Goal: Transaction & Acquisition: Purchase product/service

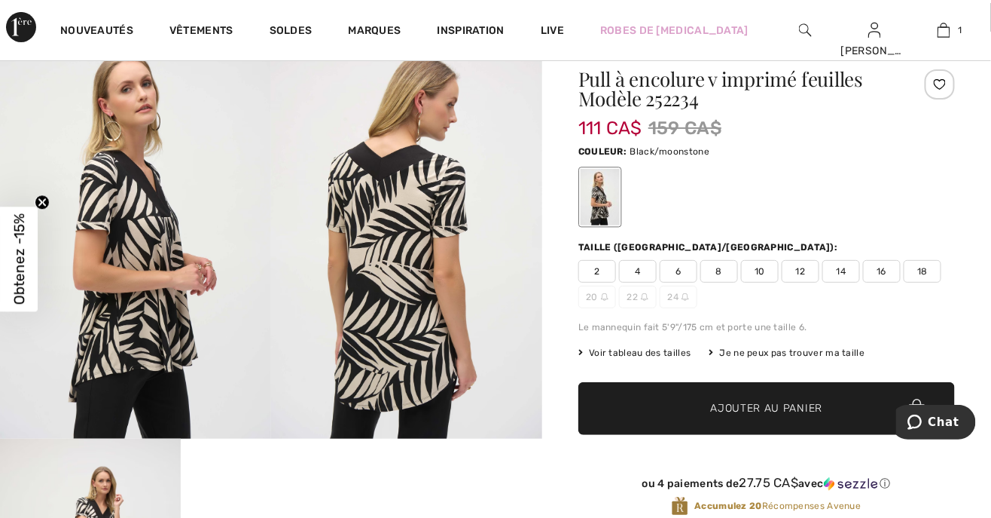
scroll to position [57, 0]
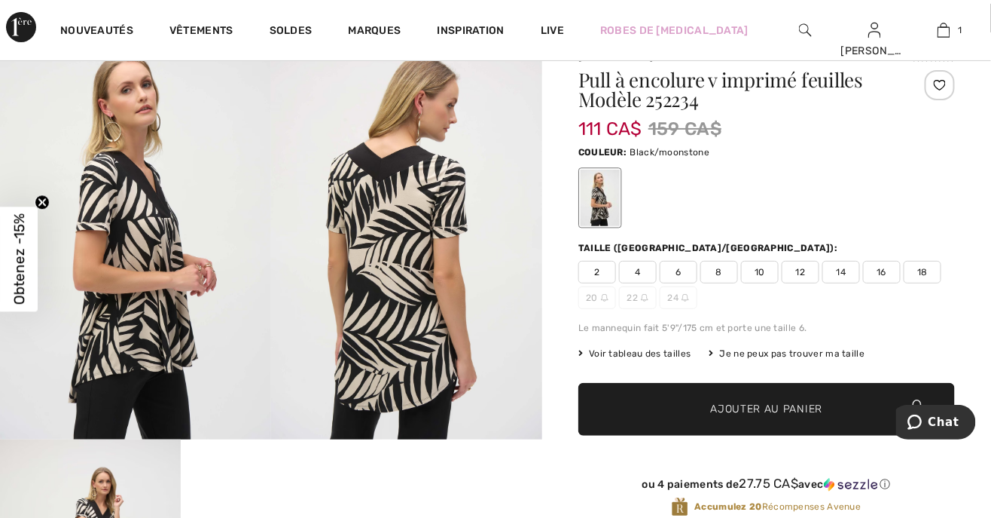
click at [673, 355] on span "Voir tableau des tailles" at bounding box center [635, 354] width 113 height 14
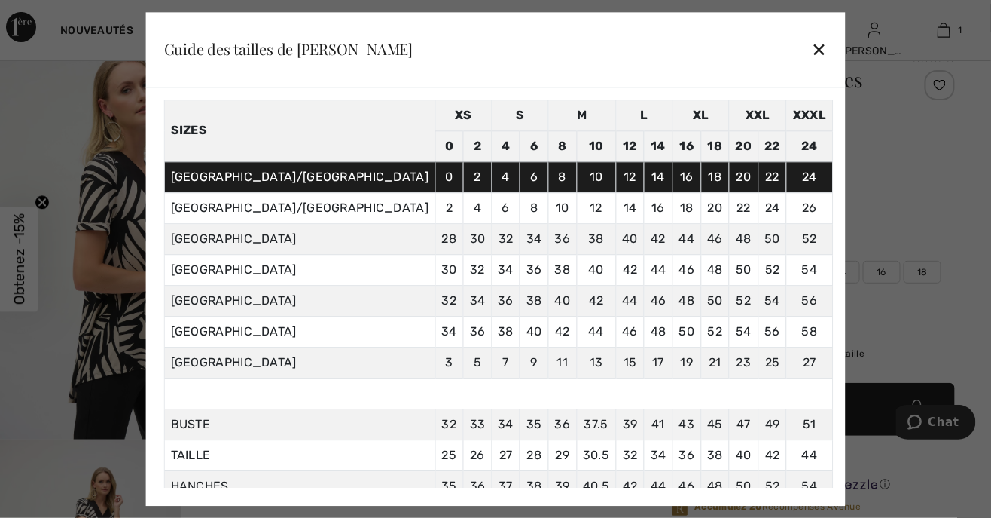
scroll to position [57, 0]
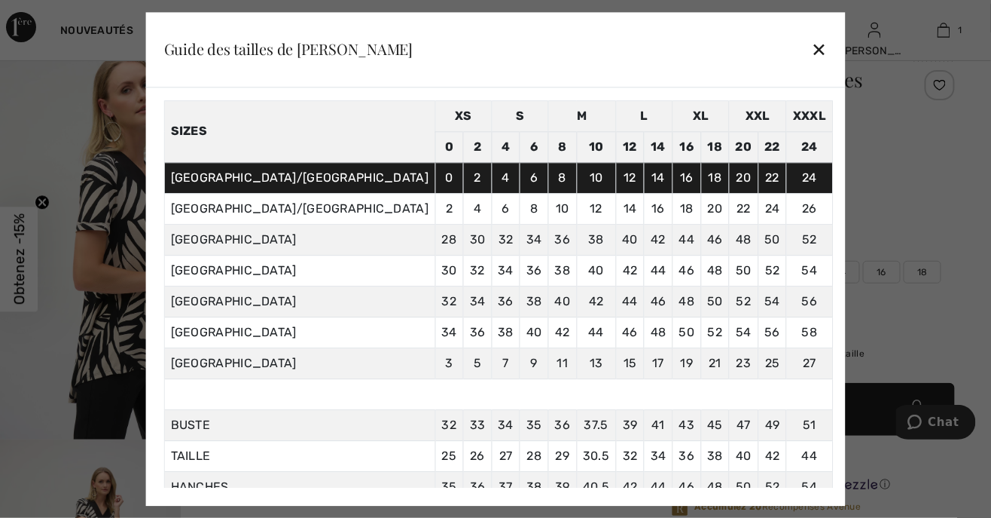
click at [811, 53] on div "✕" at bounding box center [819, 50] width 16 height 32
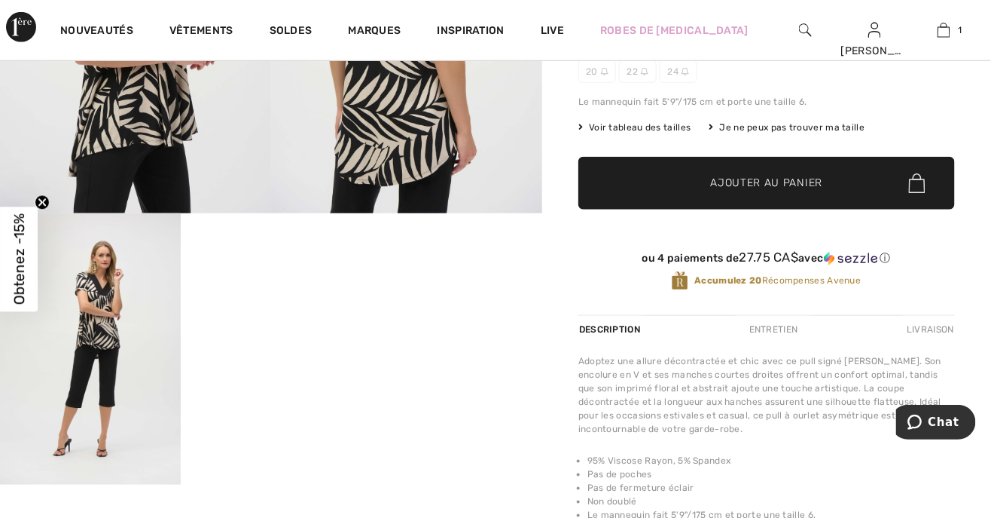
scroll to position [331, 0]
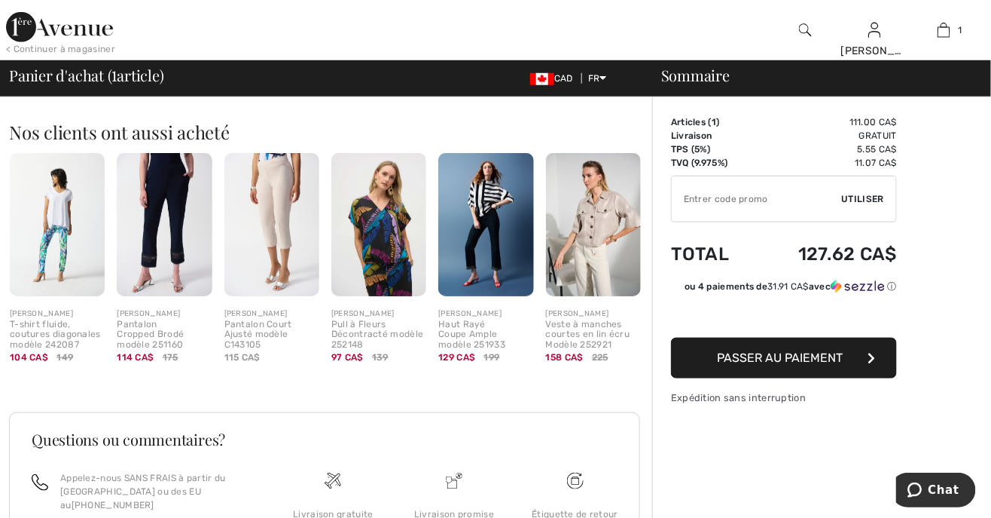
scroll to position [317, 0]
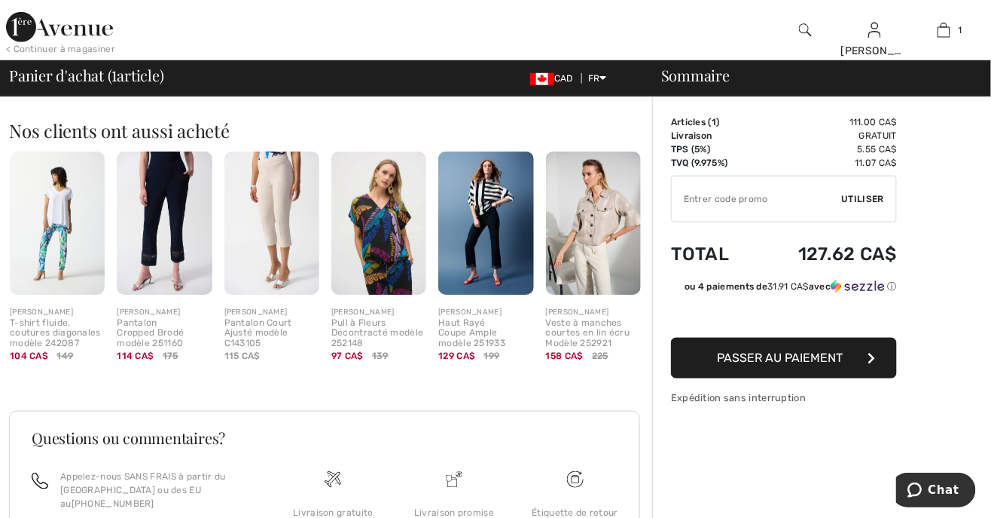
click at [390, 235] on img at bounding box center [378, 222] width 95 height 142
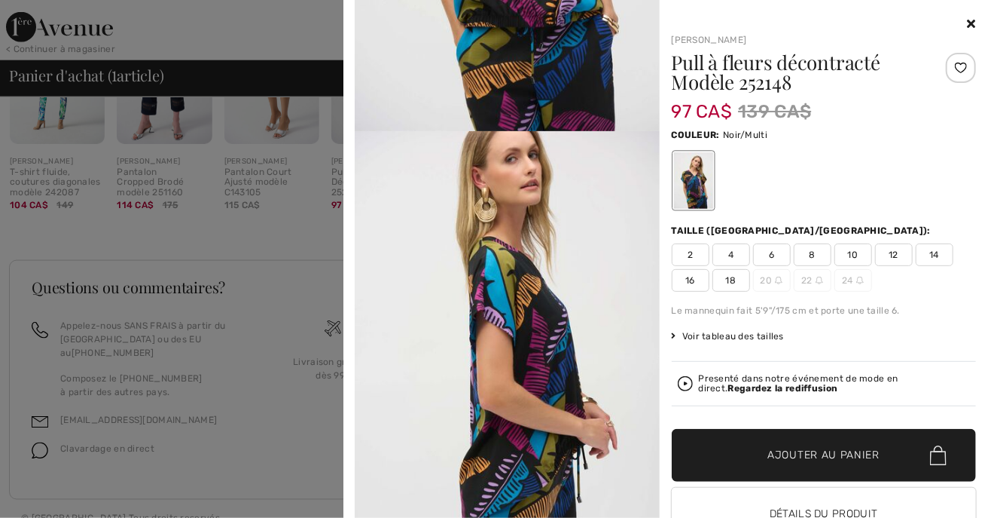
scroll to position [469, 0]
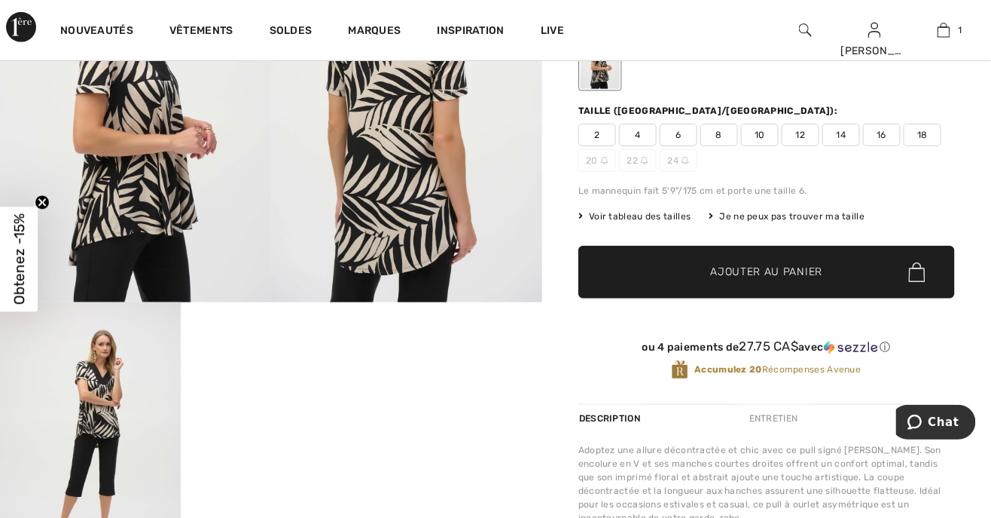
scroll to position [194, 0]
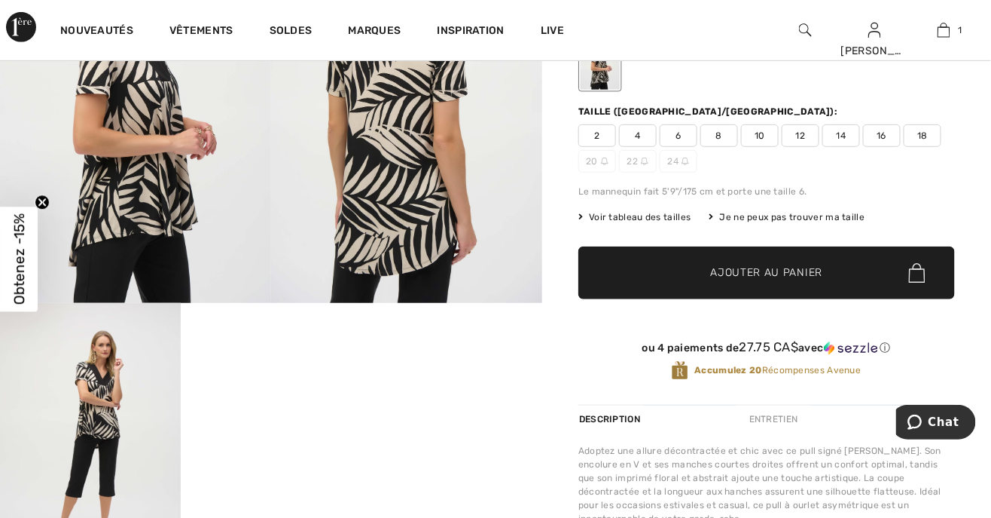
click at [108, 26] on link "Nouveautés" at bounding box center [96, 32] width 73 height 16
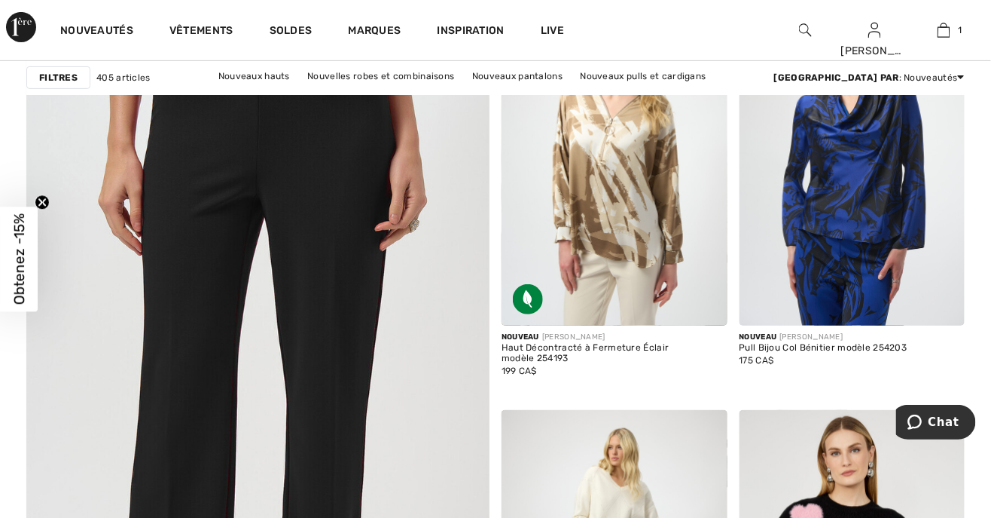
scroll to position [3573, 0]
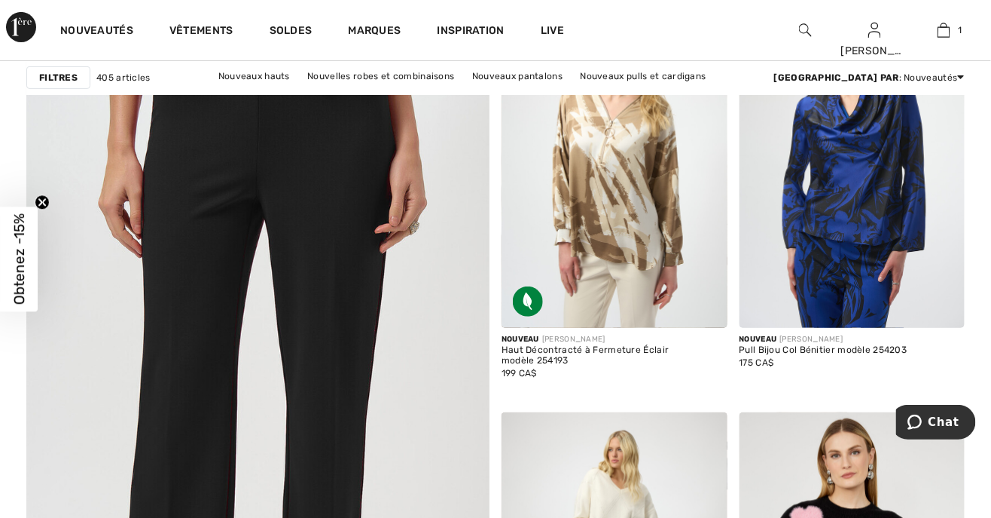
click at [865, 197] on img at bounding box center [853, 158] width 226 height 338
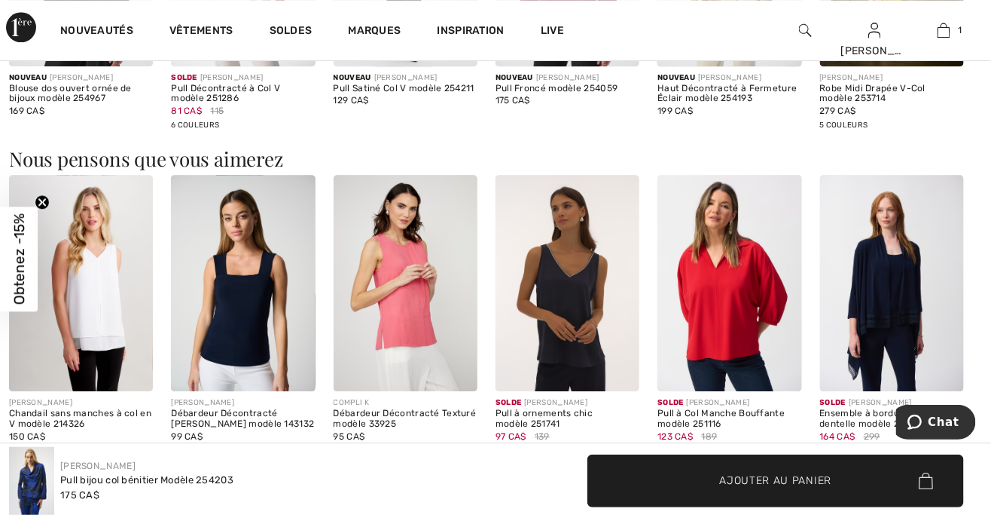
scroll to position [1167, 0]
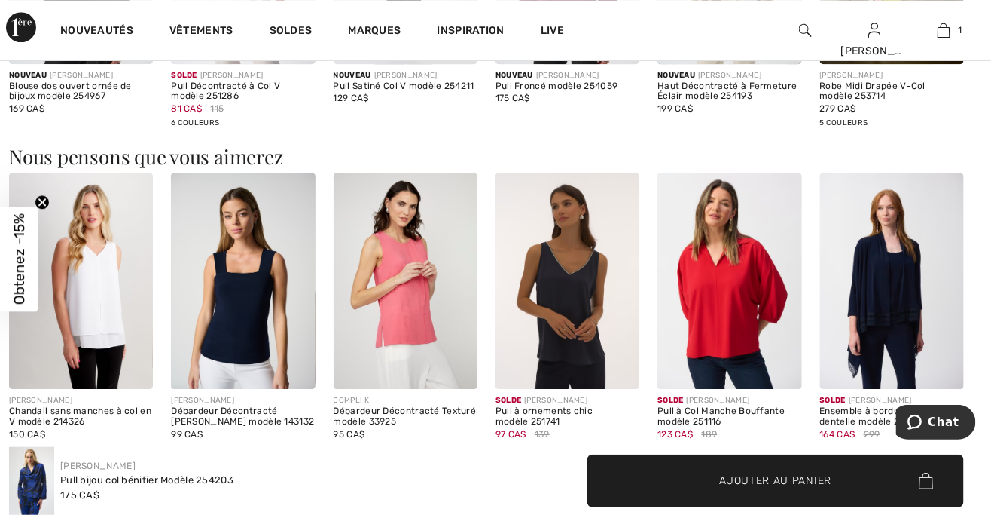
click at [247, 295] on img at bounding box center [243, 281] width 144 height 216
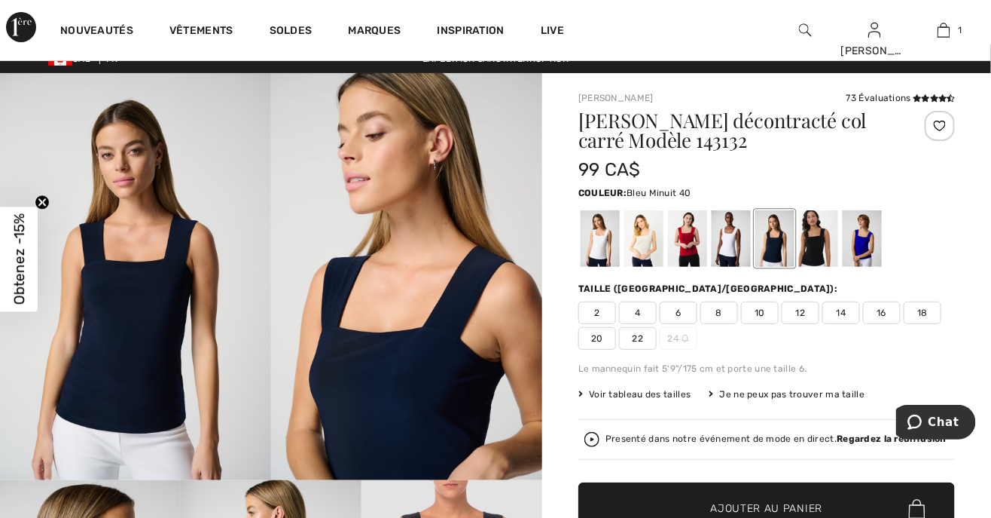
scroll to position [18, 0]
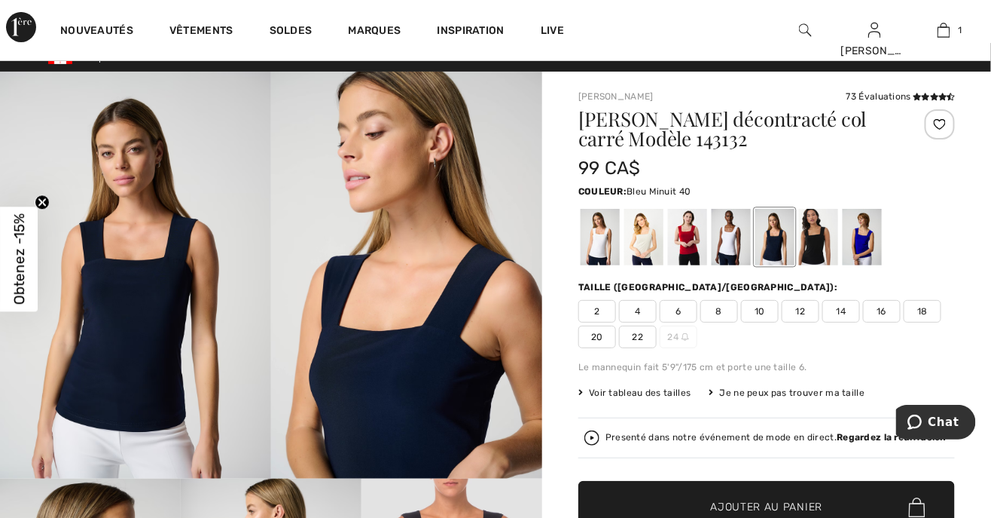
click at [784, 253] on div at bounding box center [775, 237] width 39 height 57
click at [820, 240] on div at bounding box center [818, 237] width 39 height 57
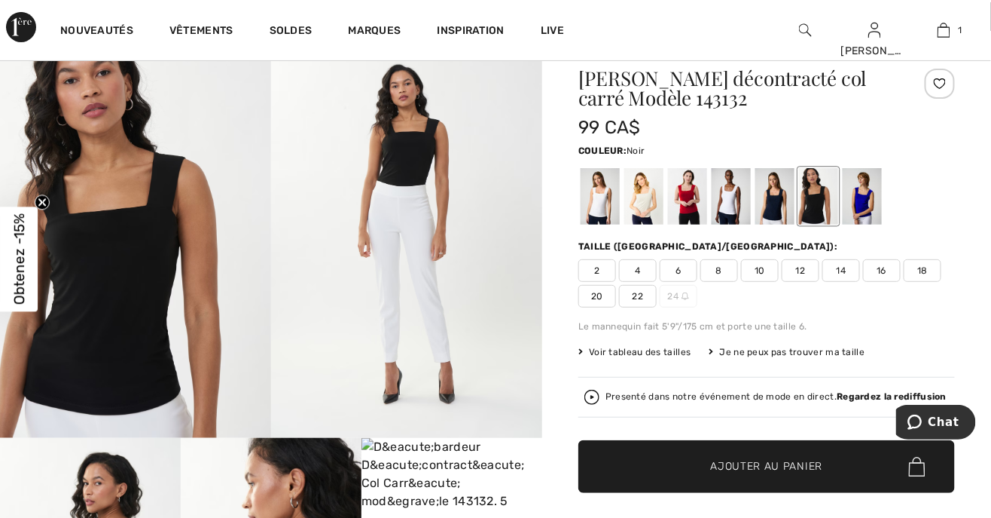
scroll to position [0, 0]
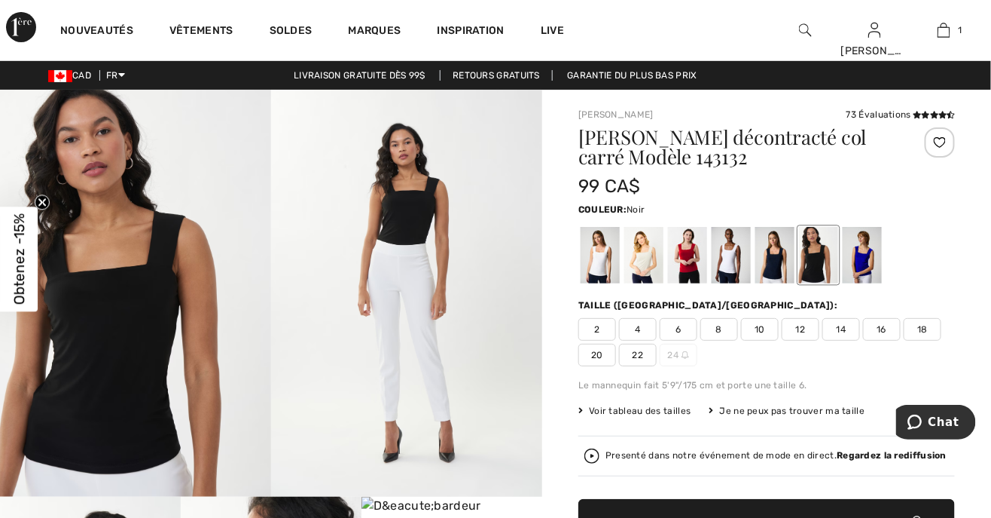
click at [923, 336] on span "18" at bounding box center [923, 329] width 38 height 23
click at [631, 412] on span "Voir tableau des tailles" at bounding box center [635, 411] width 113 height 14
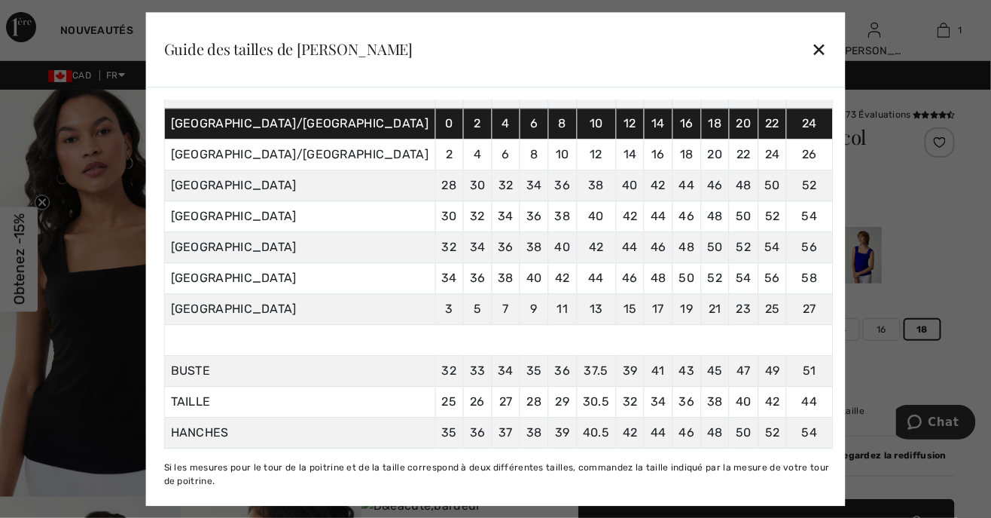
scroll to position [122, 0]
click at [811, 42] on div "✕" at bounding box center [819, 50] width 16 height 32
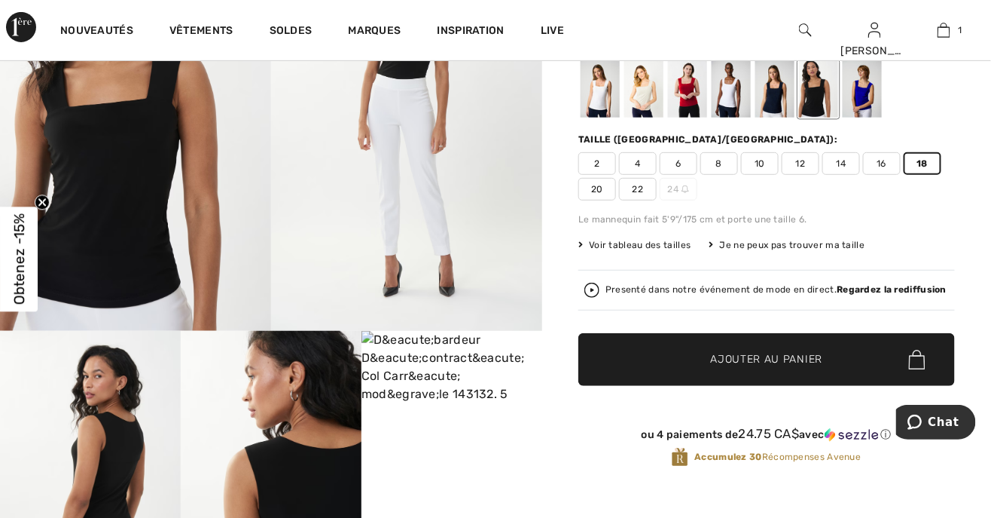
scroll to position [166, 0]
click at [809, 365] on span "Ajouter au panier" at bounding box center [767, 360] width 112 height 16
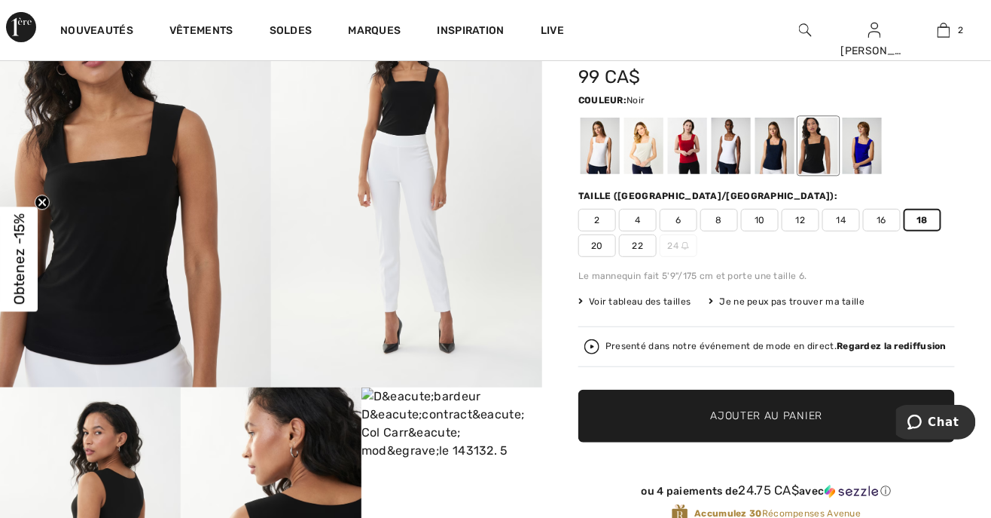
scroll to position [110, 0]
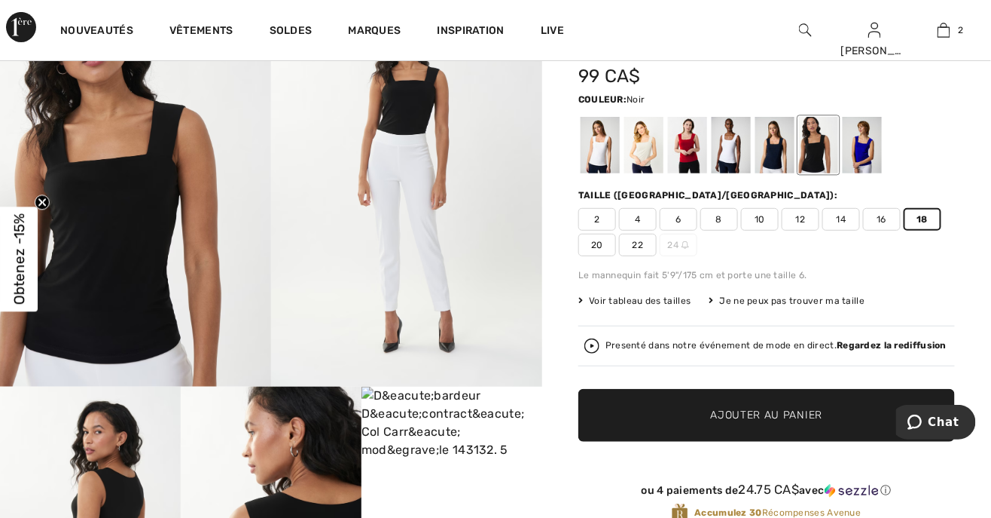
click at [866, 135] on div at bounding box center [862, 145] width 39 height 57
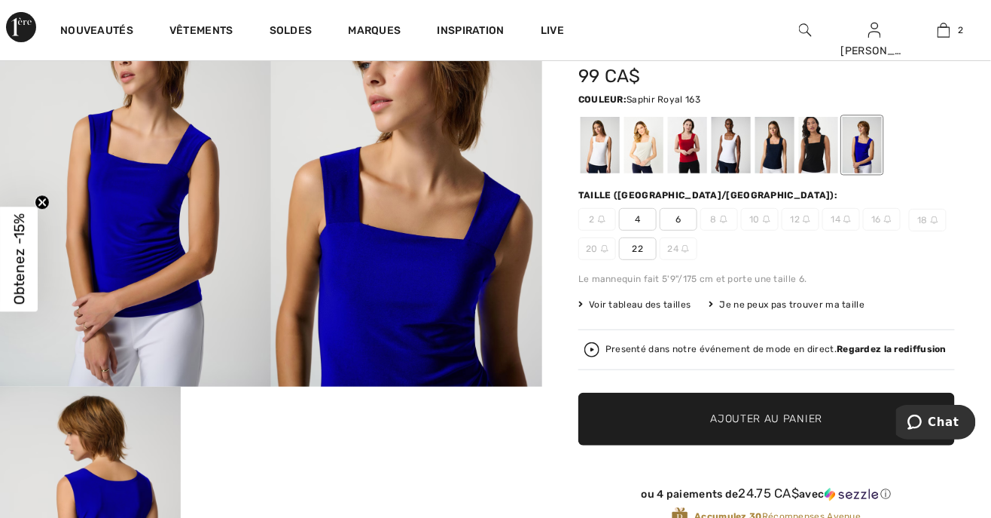
click at [823, 141] on div at bounding box center [818, 145] width 39 height 57
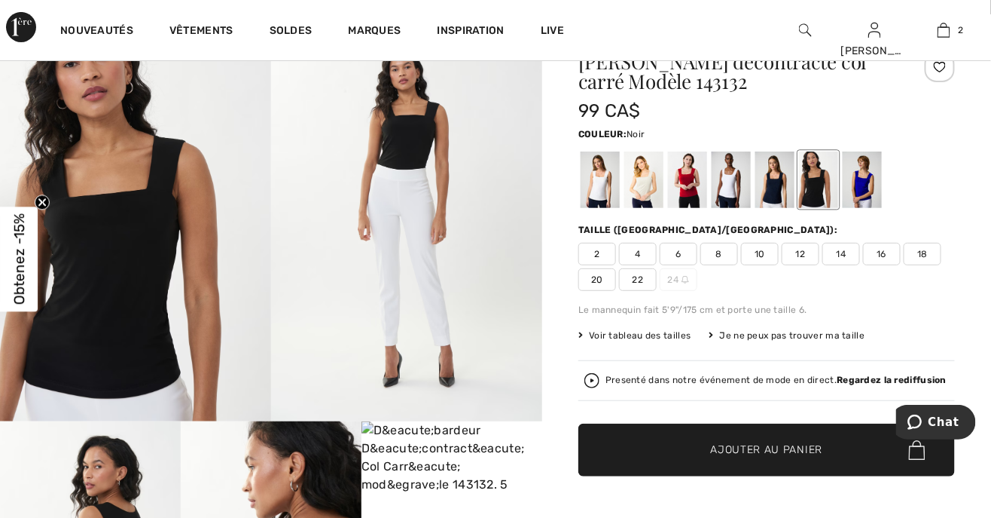
scroll to position [75, 0]
click at [923, 251] on span "18" at bounding box center [923, 254] width 38 height 23
click at [786, 457] on span "✔ Ajouté au panier Ajouter au panier" at bounding box center [767, 449] width 377 height 53
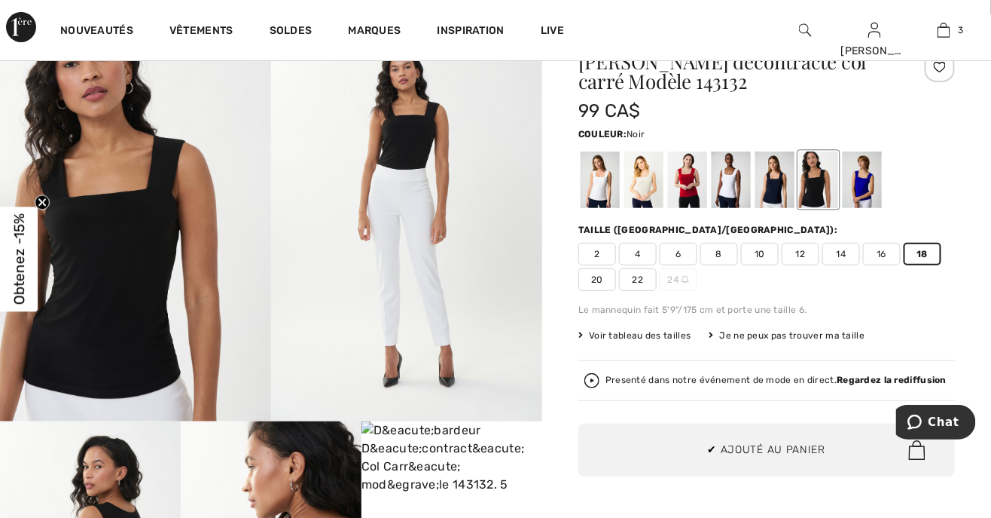
scroll to position [96, 0]
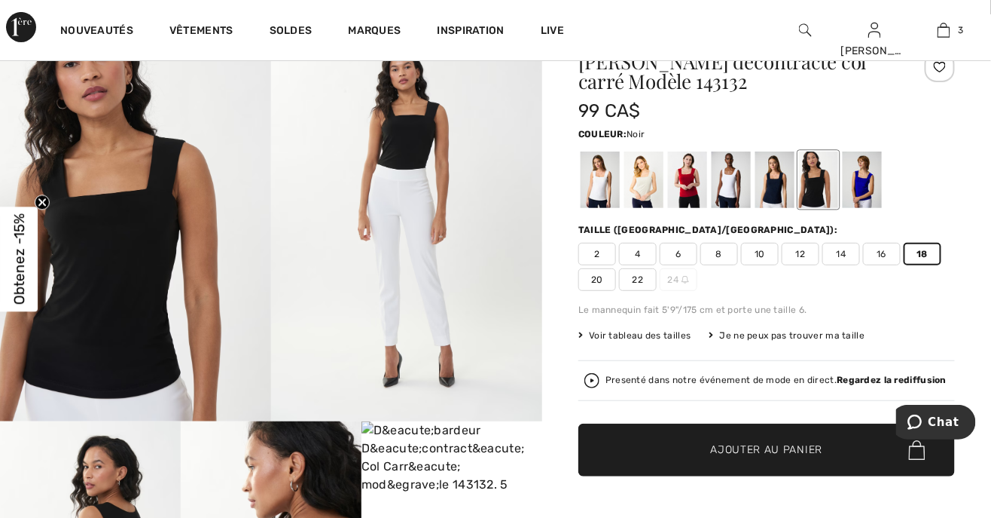
click at [951, 35] on link "3" at bounding box center [945, 30] width 68 height 18
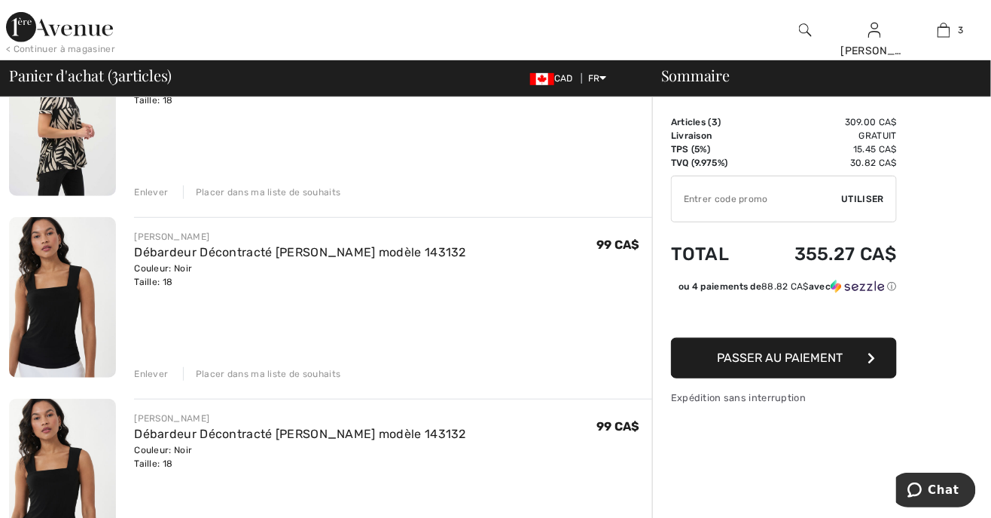
scroll to position [183, 0]
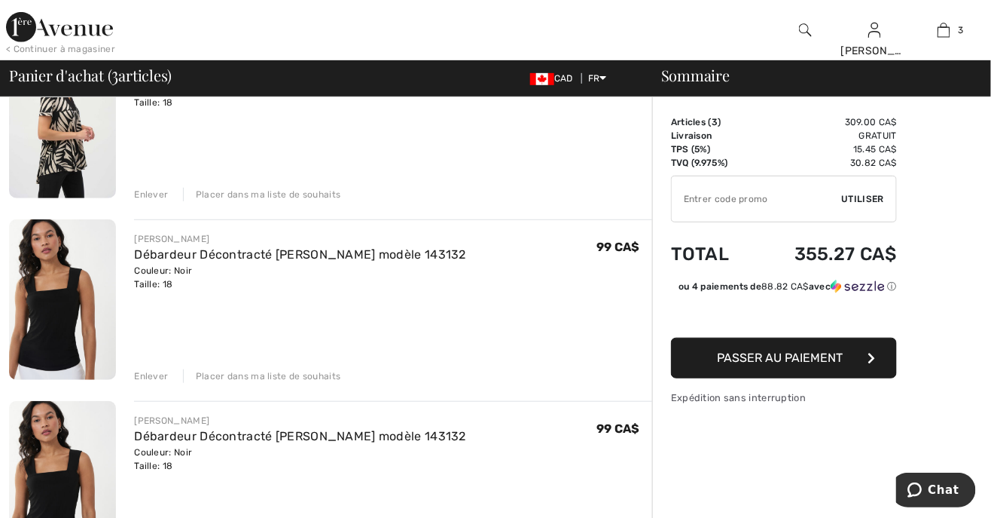
click at [154, 374] on div "Enlever" at bounding box center [151, 376] width 34 height 14
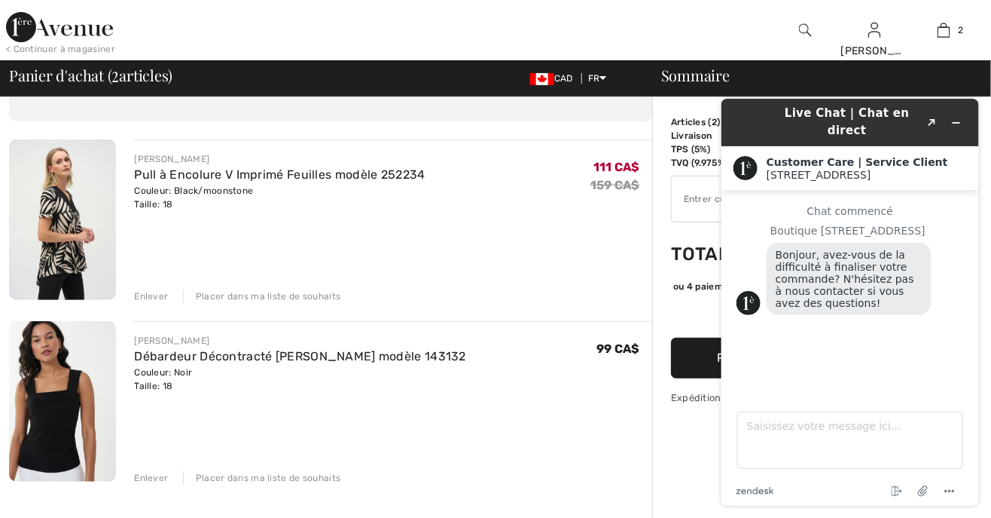
scroll to position [0, 0]
click at [958, 117] on icon "Réduire le widget" at bounding box center [956, 122] width 11 height 11
